Goal: Task Accomplishment & Management: Complete application form

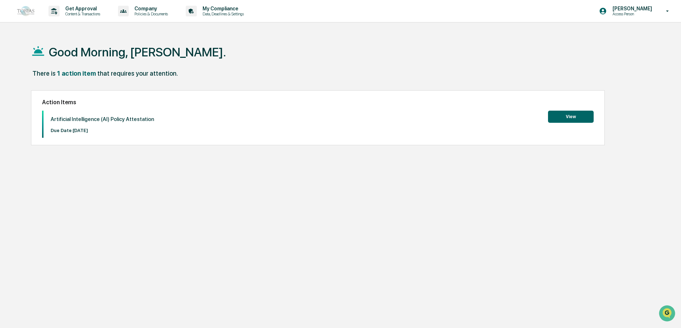
click at [564, 117] on button "View" at bounding box center [571, 117] width 46 height 12
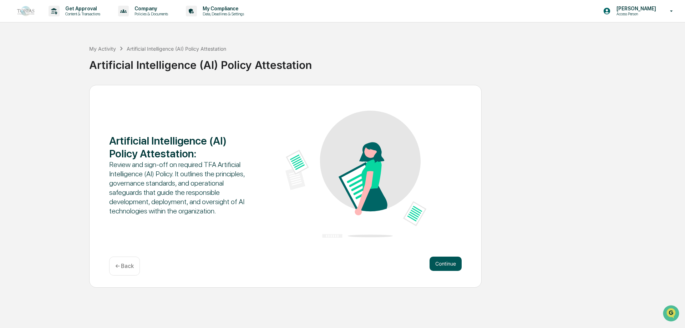
click at [444, 265] on button "Continue" at bounding box center [445, 263] width 32 height 14
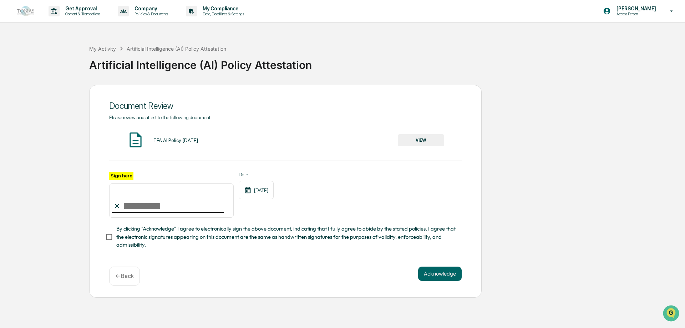
click at [422, 141] on button "VIEW" at bounding box center [421, 140] width 46 height 12
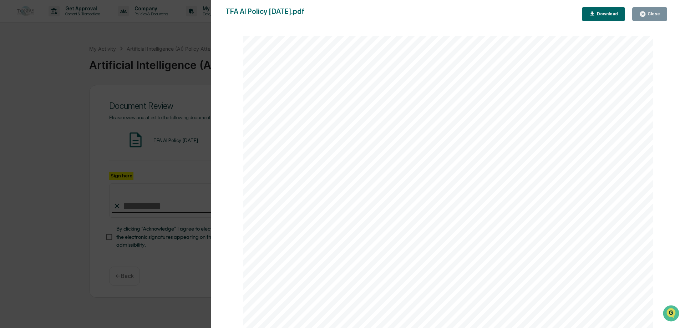
scroll to position [642, 0]
click at [609, 13] on div "Download" at bounding box center [606, 13] width 22 height 5
click at [655, 13] on div "Close" at bounding box center [653, 13] width 14 height 5
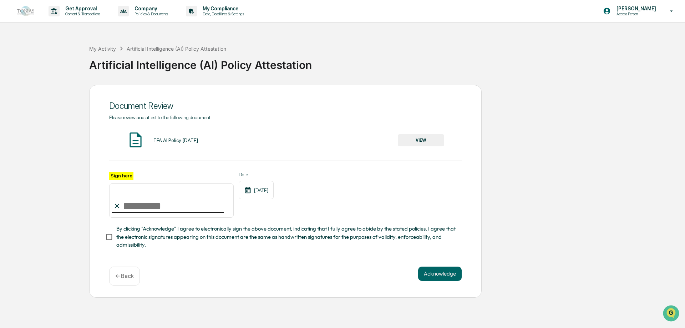
click at [123, 207] on input "Sign here" at bounding box center [171, 200] width 124 height 34
type input "**********"
click at [439, 275] on button "Acknowledge" at bounding box center [439, 273] width 43 height 14
